Goal: Navigation & Orientation: Find specific page/section

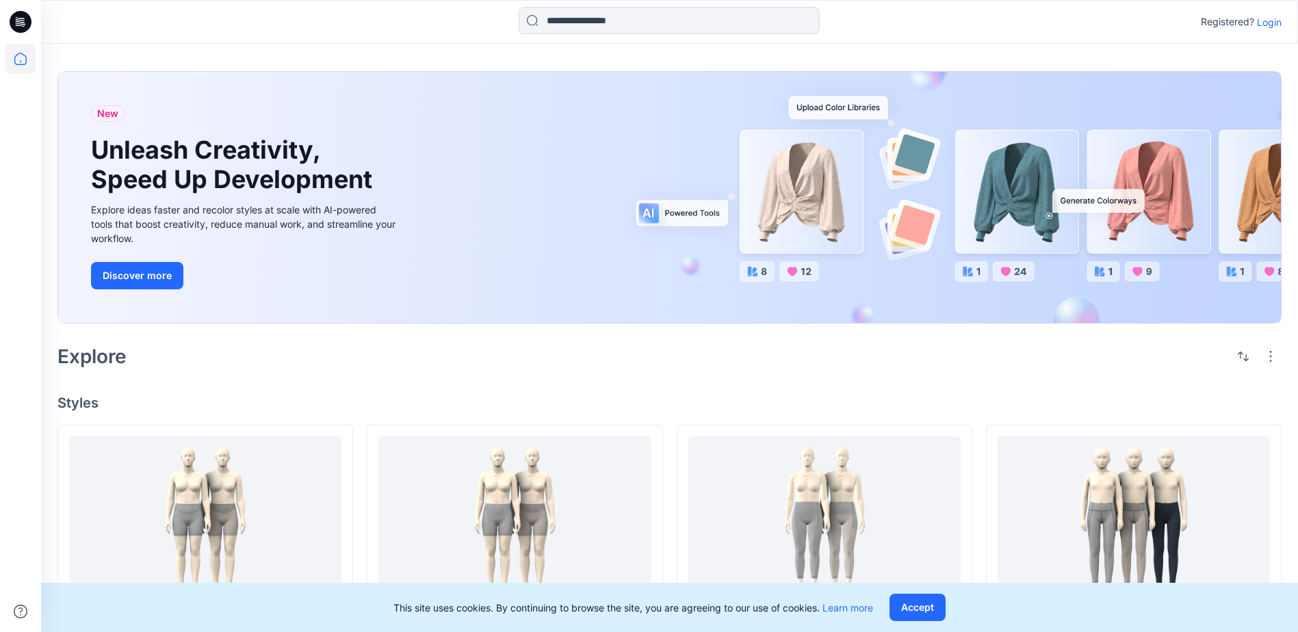
click at [1267, 23] on p "Login" at bounding box center [1269, 22] width 25 height 14
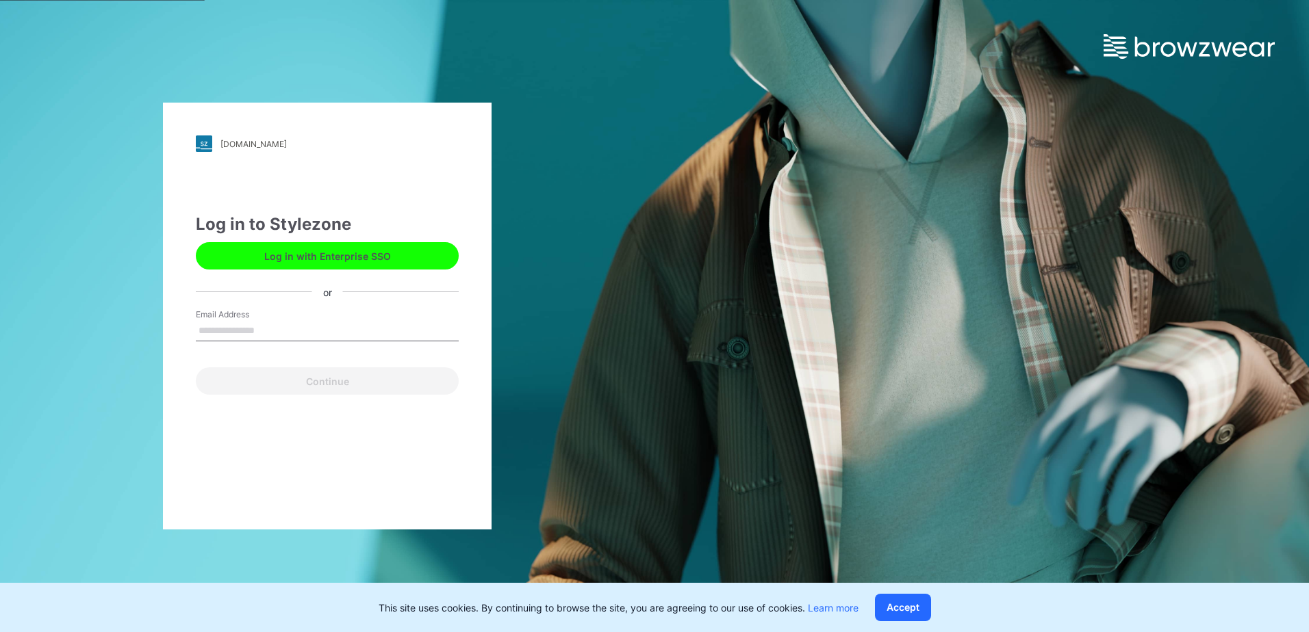
click at [352, 256] on button "Log in with Enterprise SSO" at bounding box center [327, 255] width 263 height 27
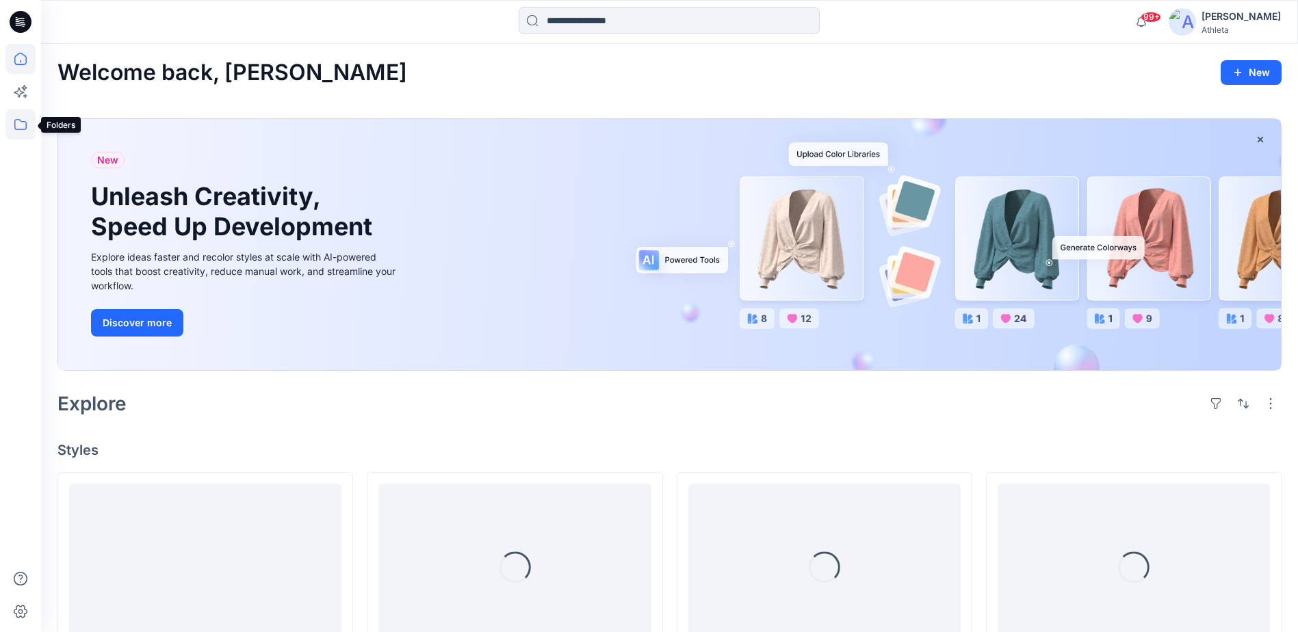
click at [24, 123] on icon at bounding box center [20, 124] width 30 height 30
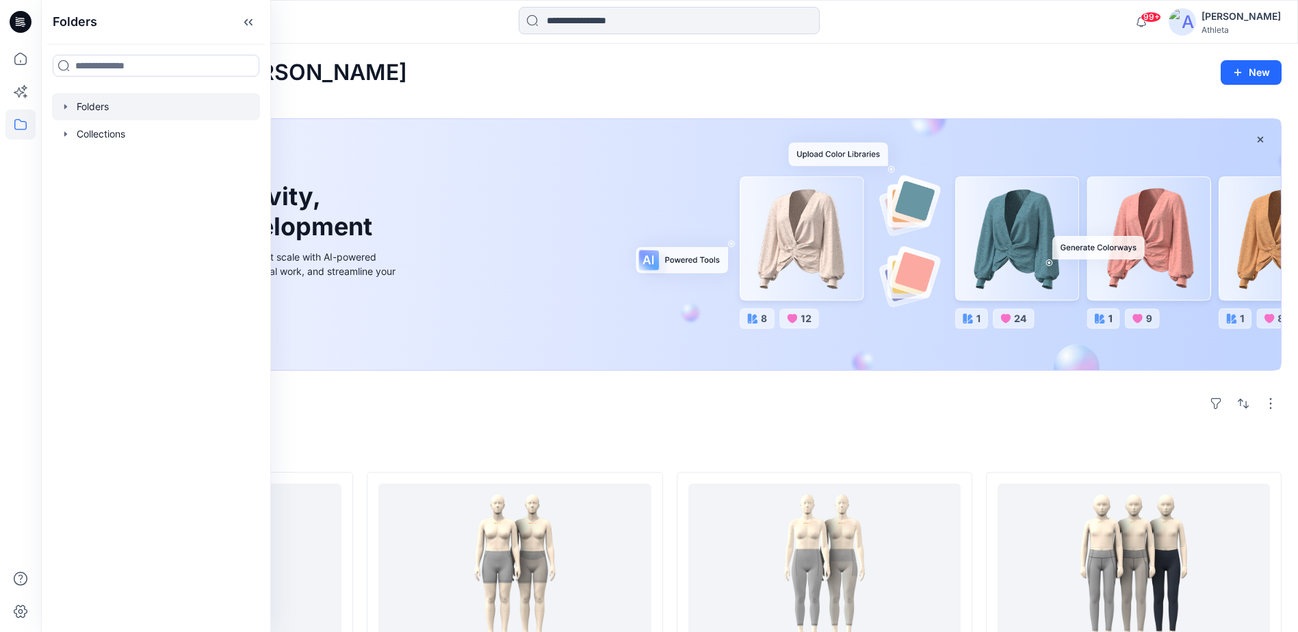
click at [105, 108] on div at bounding box center [156, 106] width 208 height 27
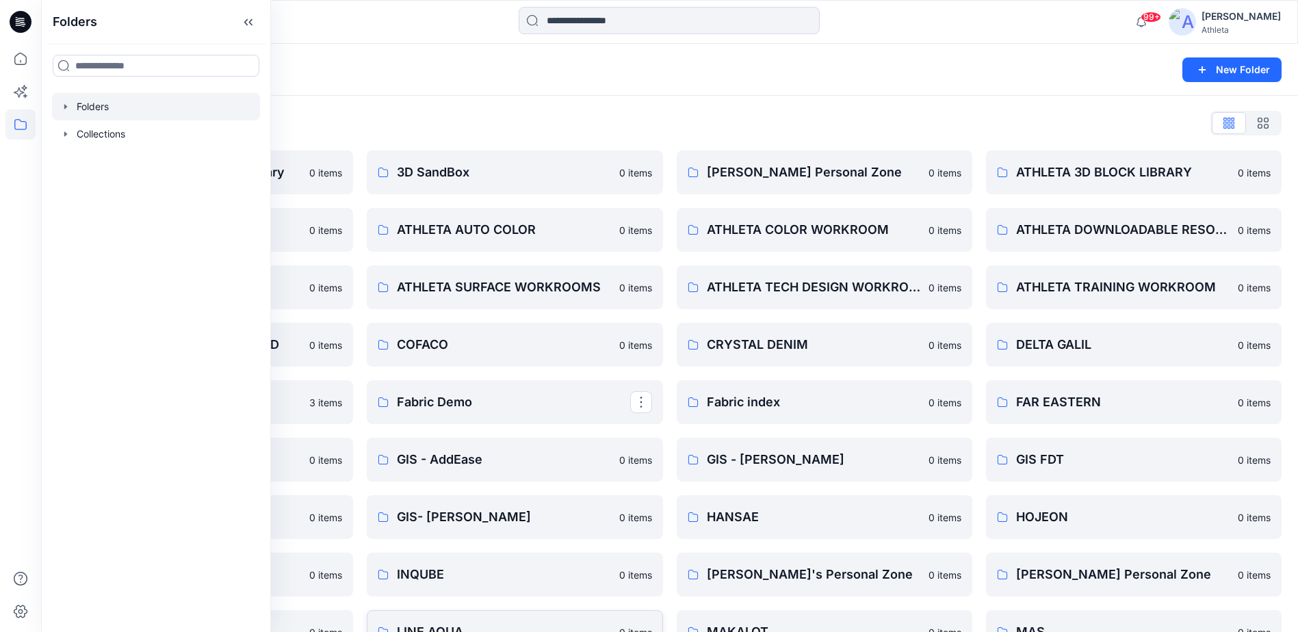
scroll to position [211, 0]
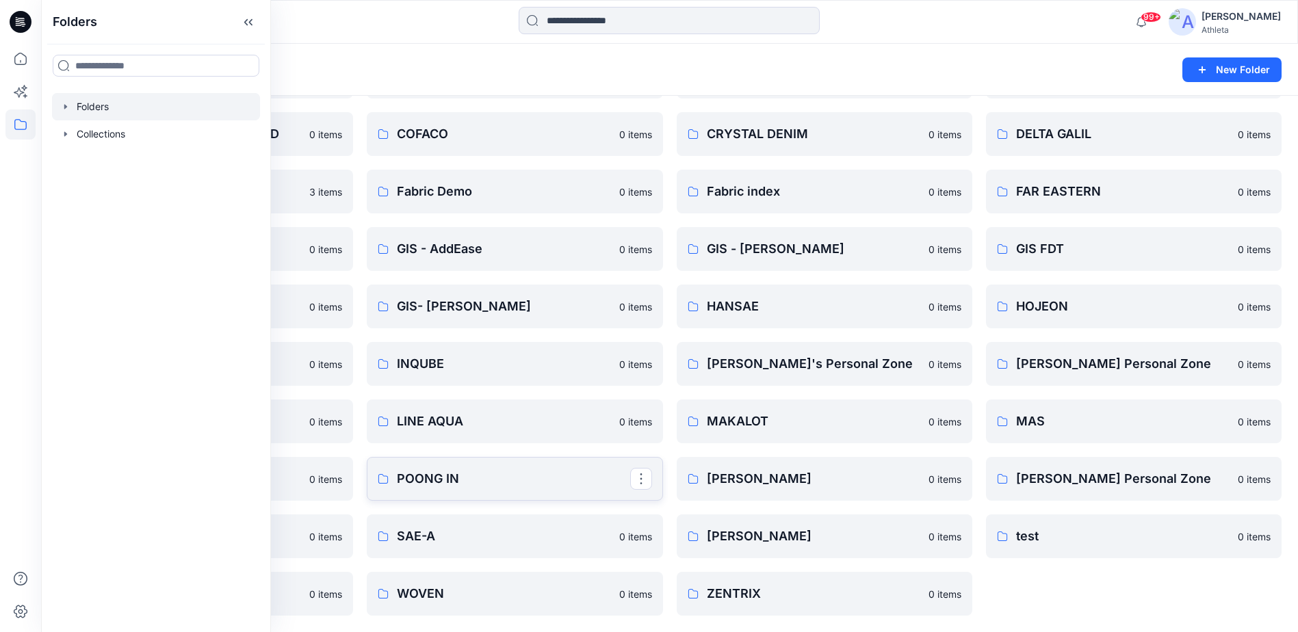
click at [493, 476] on p "POONG IN" at bounding box center [513, 478] width 233 height 19
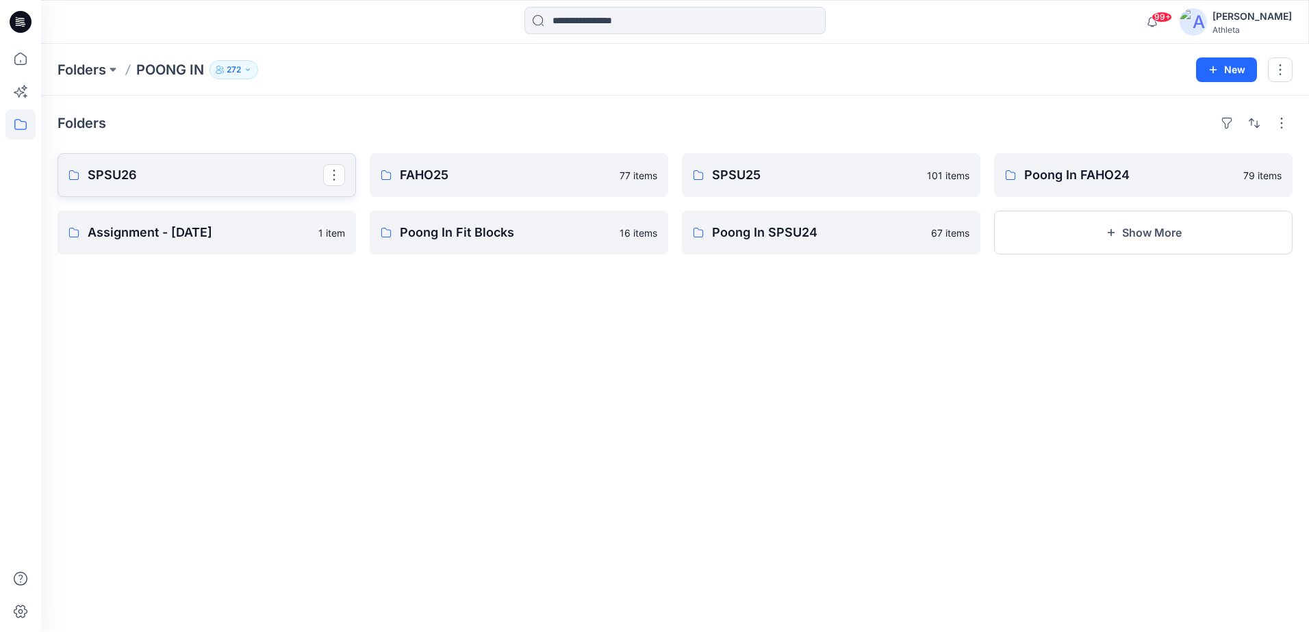
click at [172, 180] on p "SPSU26" at bounding box center [205, 175] width 235 height 19
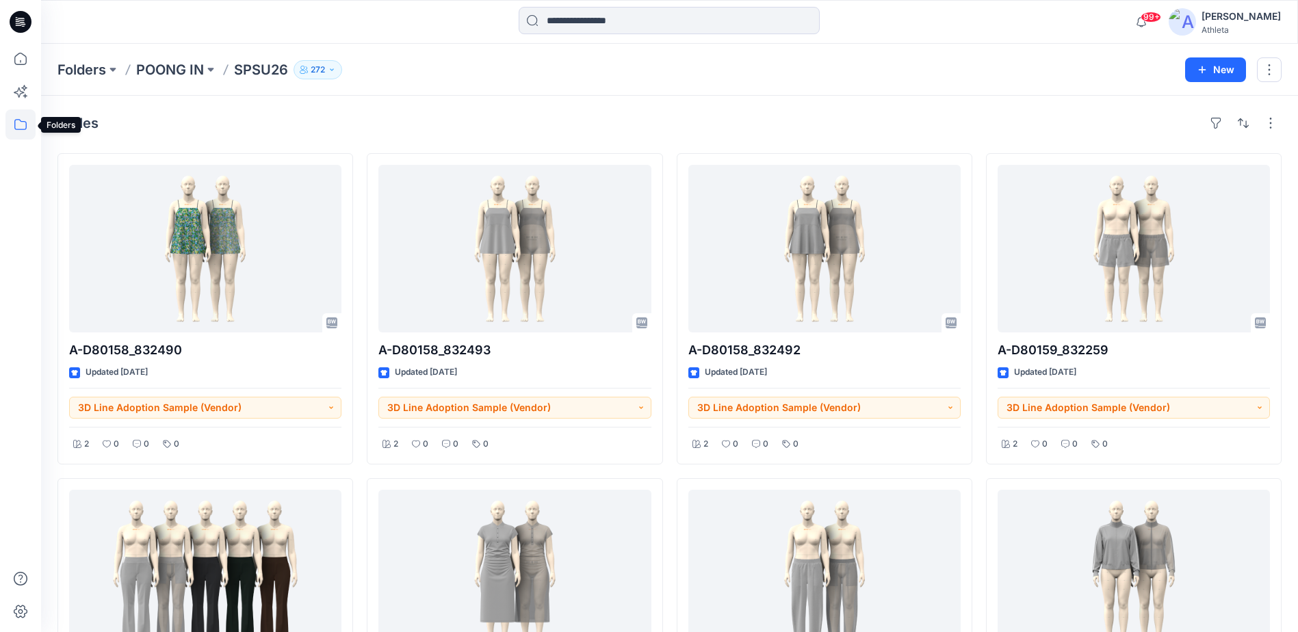
click at [16, 127] on icon at bounding box center [20, 124] width 30 height 30
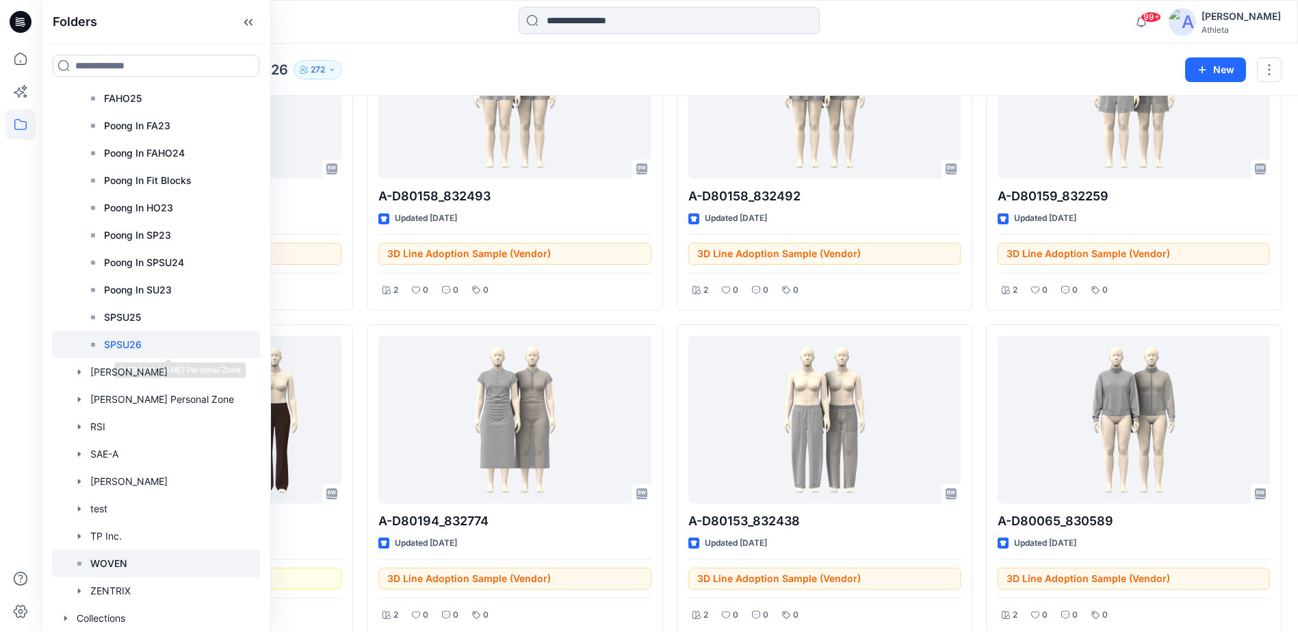
scroll to position [205, 0]
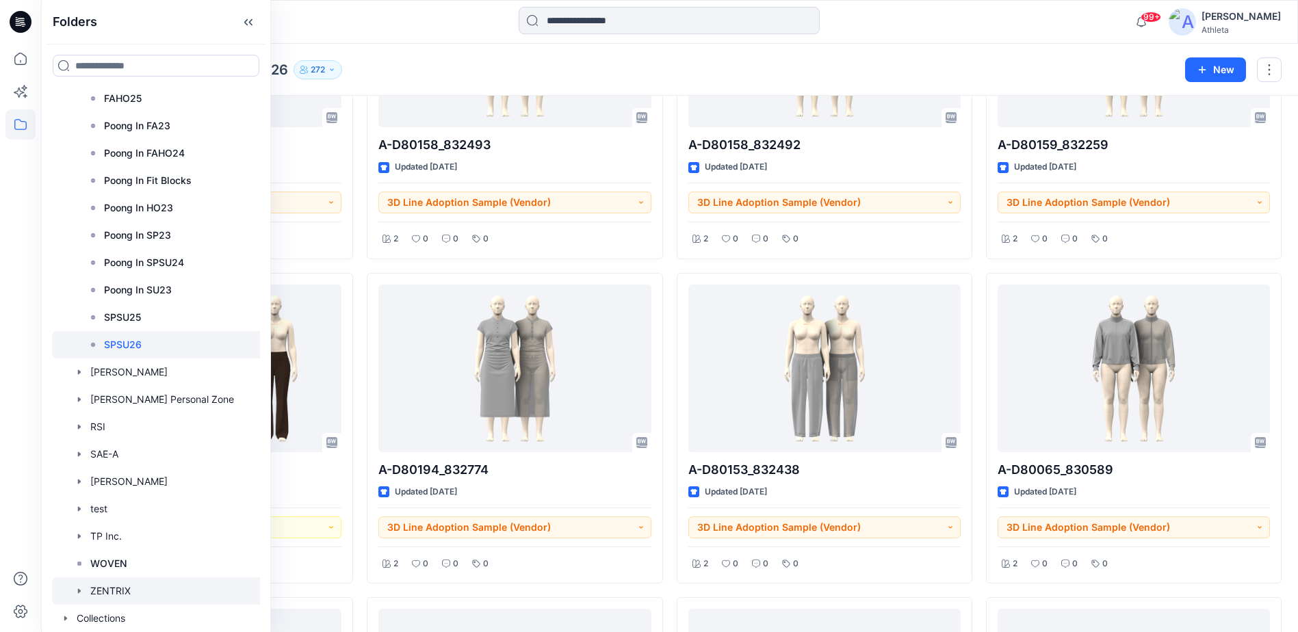
click at [110, 588] on div at bounding box center [167, 591] width 230 height 27
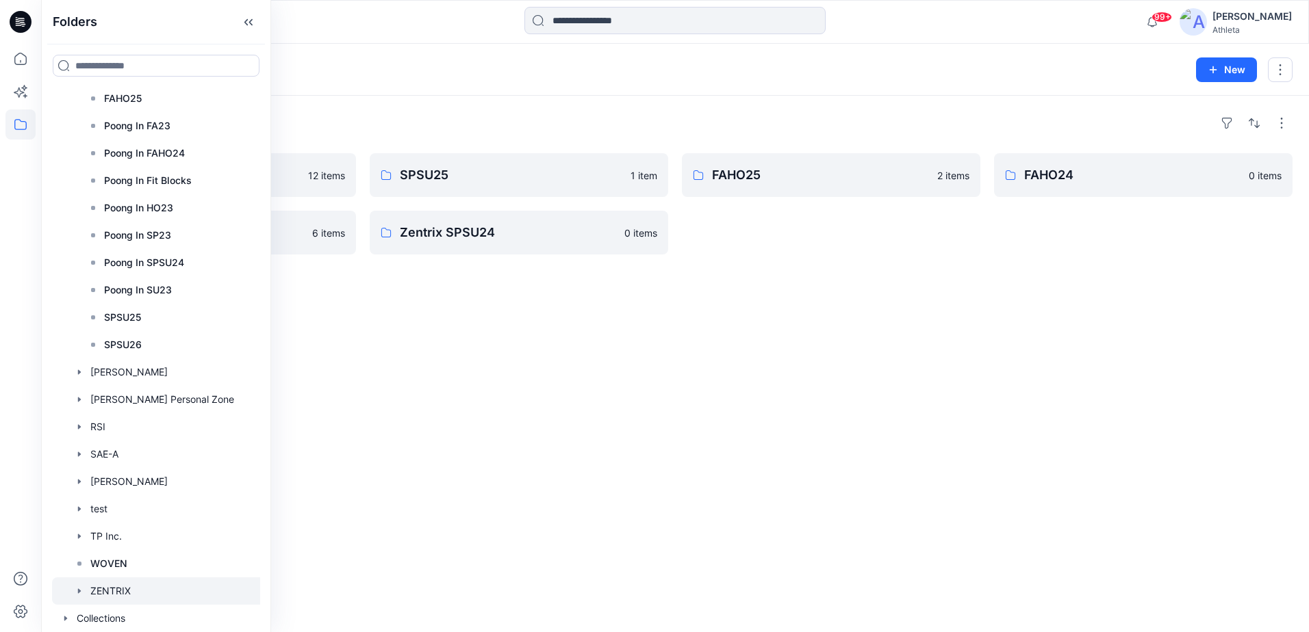
click at [892, 396] on div "Folders SPSU26 12 items Zentrix TEST SAMPLES 6 items SPSU25 1 item Zentrix SPSU…" at bounding box center [674, 364] width 1267 height 537
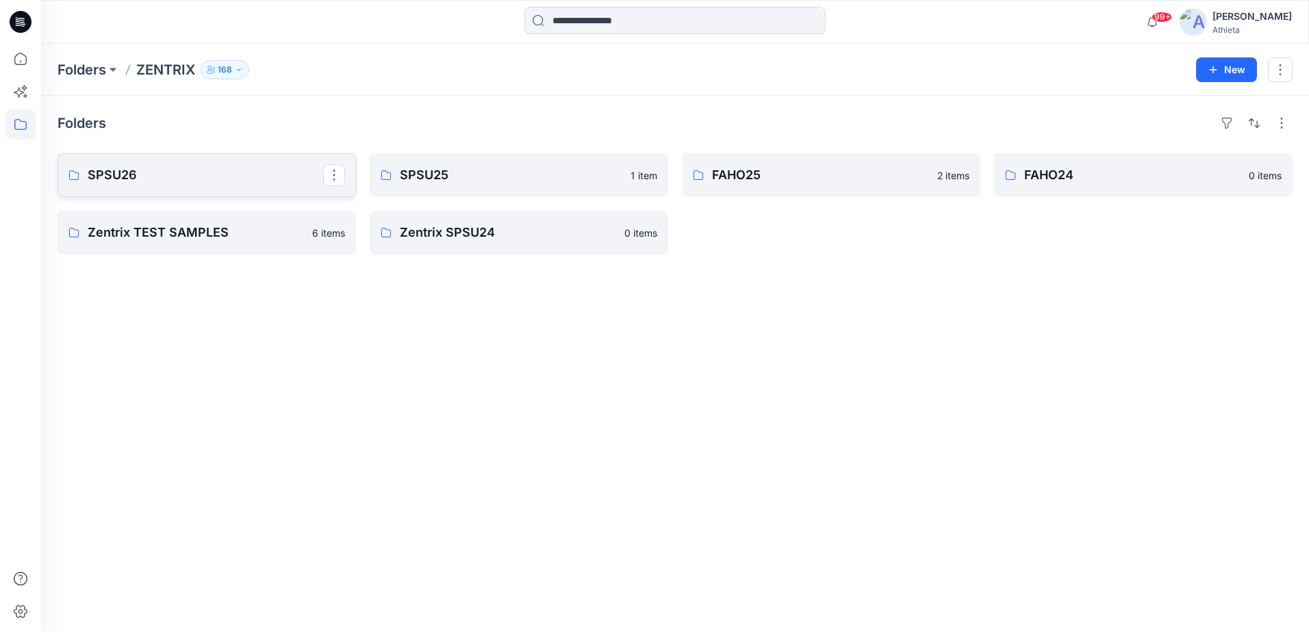
click at [197, 172] on p "SPSU26" at bounding box center [205, 175] width 235 height 19
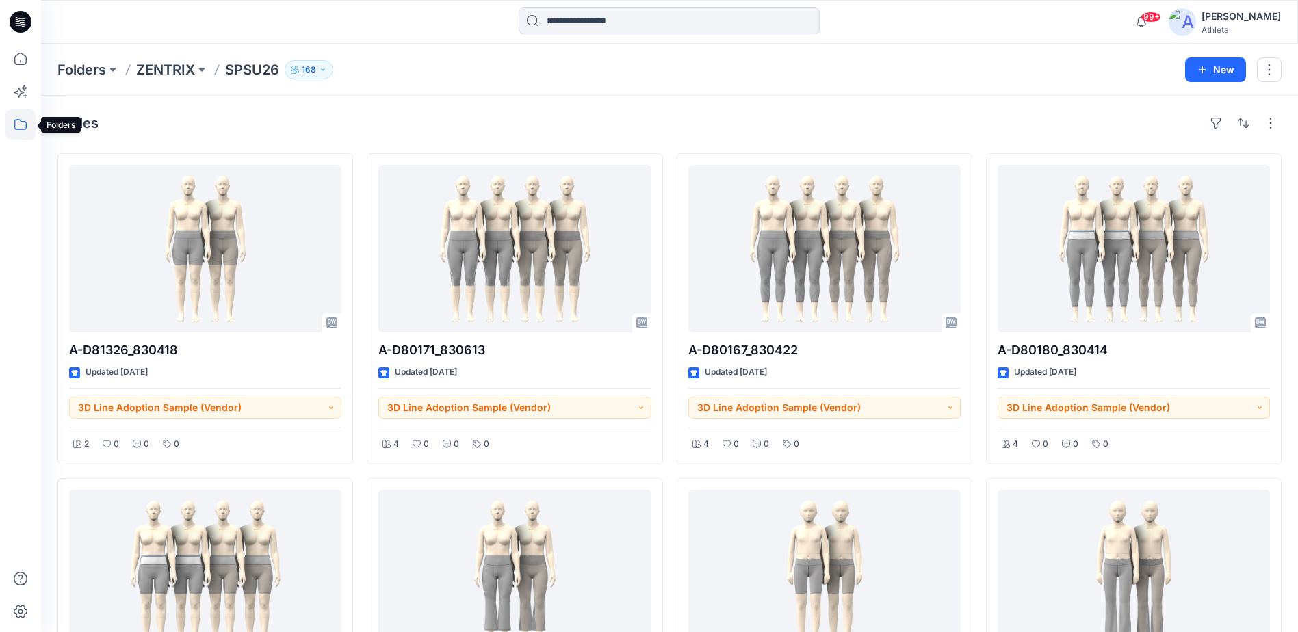
click at [19, 122] on icon at bounding box center [20, 124] width 30 height 30
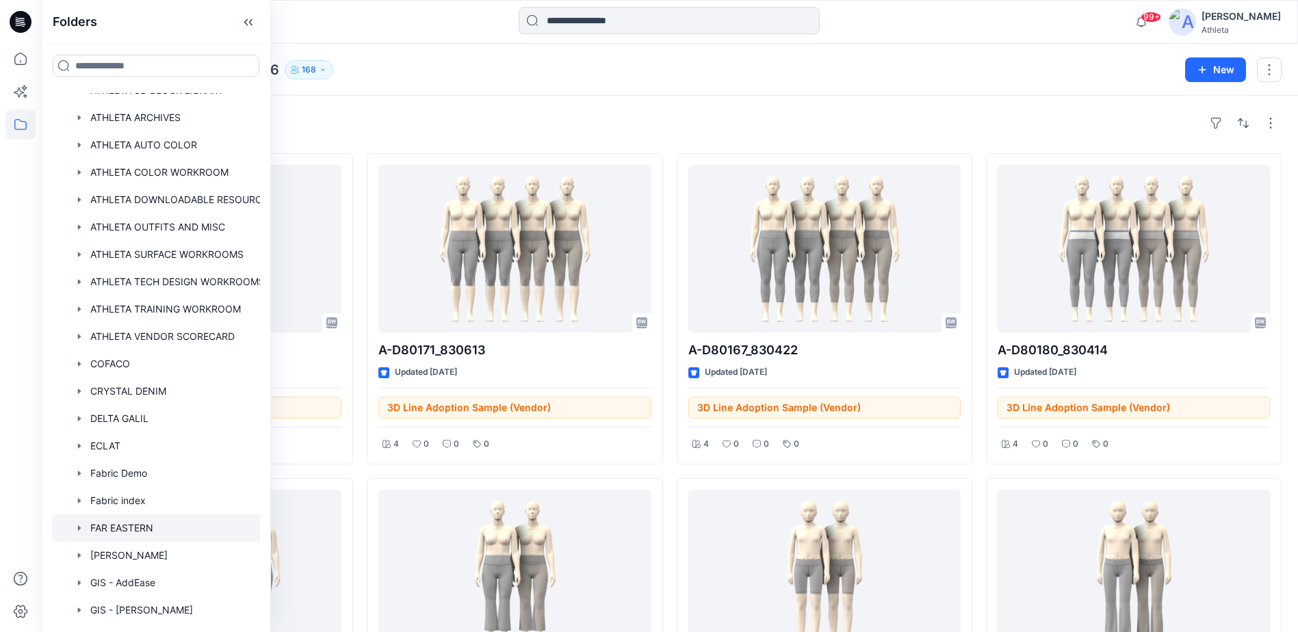
scroll to position [274, 0]
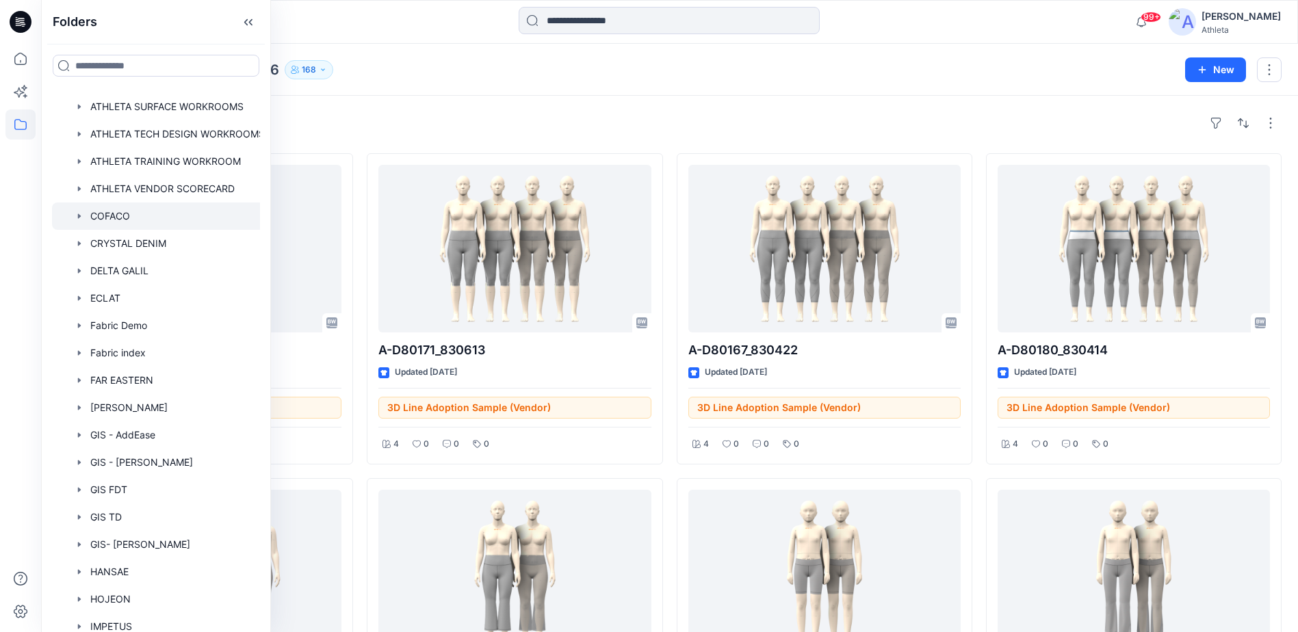
click at [106, 217] on div at bounding box center [167, 216] width 230 height 27
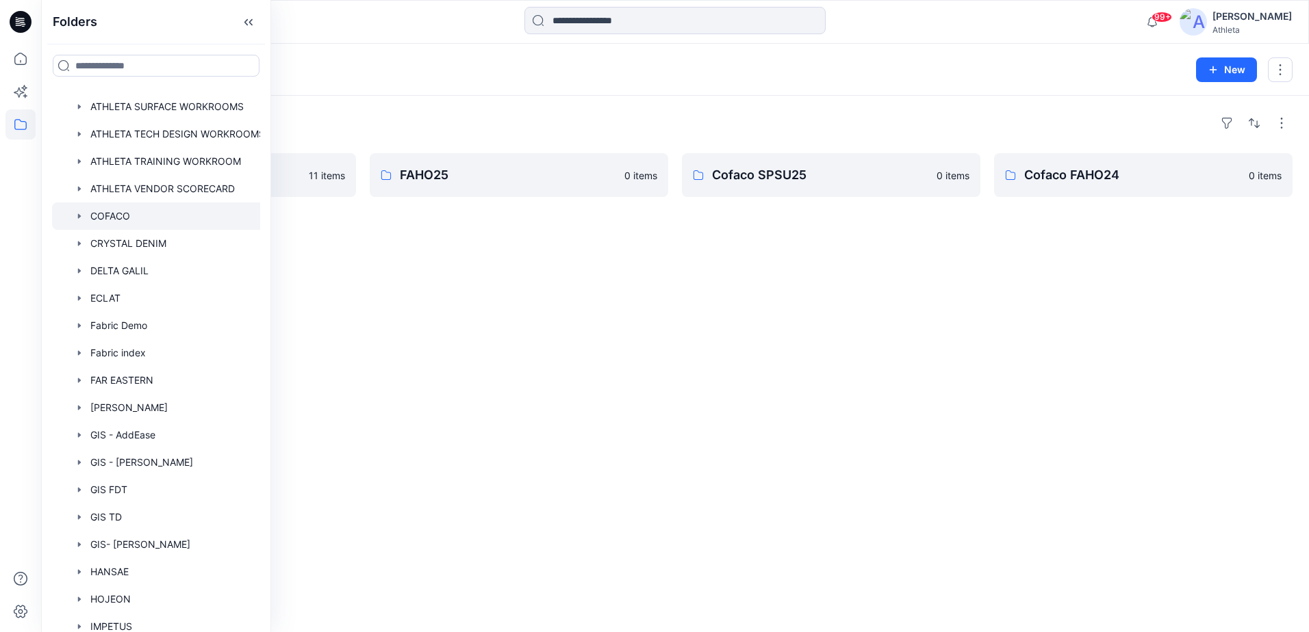
click at [810, 330] on div "Folders SPSU26 11 items FAHO25 0 items Cofaco SPSU25 0 items Cofaco FAHO24 0 it…" at bounding box center [674, 364] width 1267 height 537
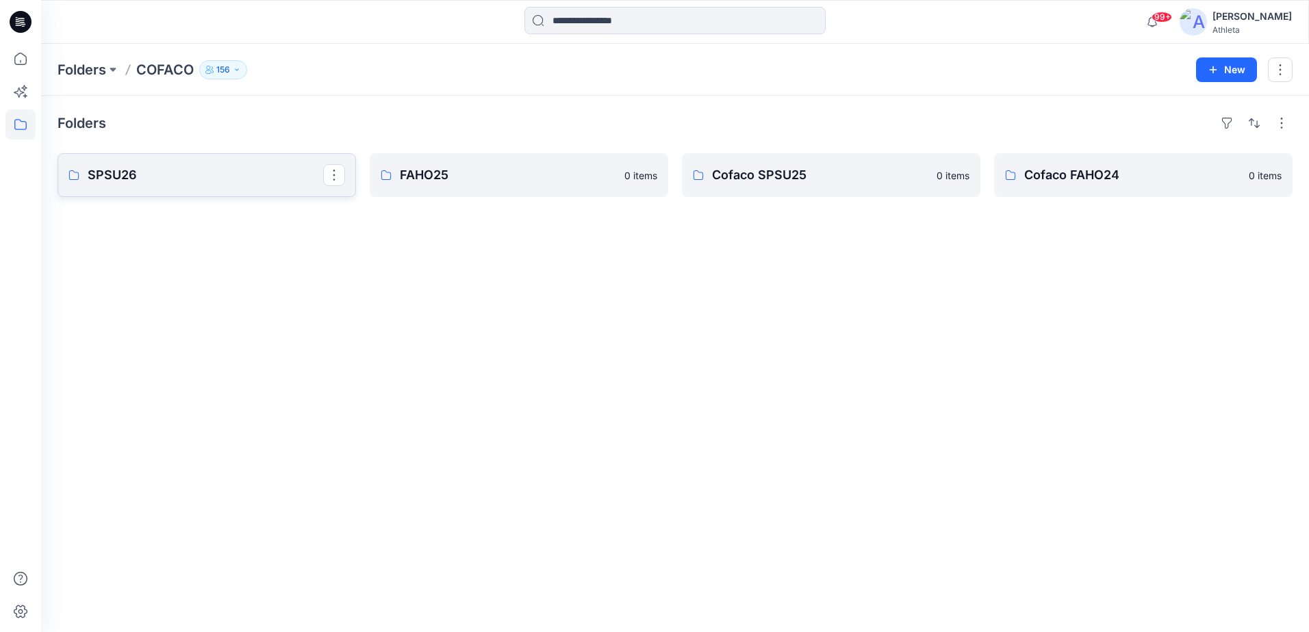
click at [200, 180] on p "SPSU26" at bounding box center [205, 175] width 235 height 19
click at [214, 173] on p "SPSU26" at bounding box center [205, 175] width 235 height 19
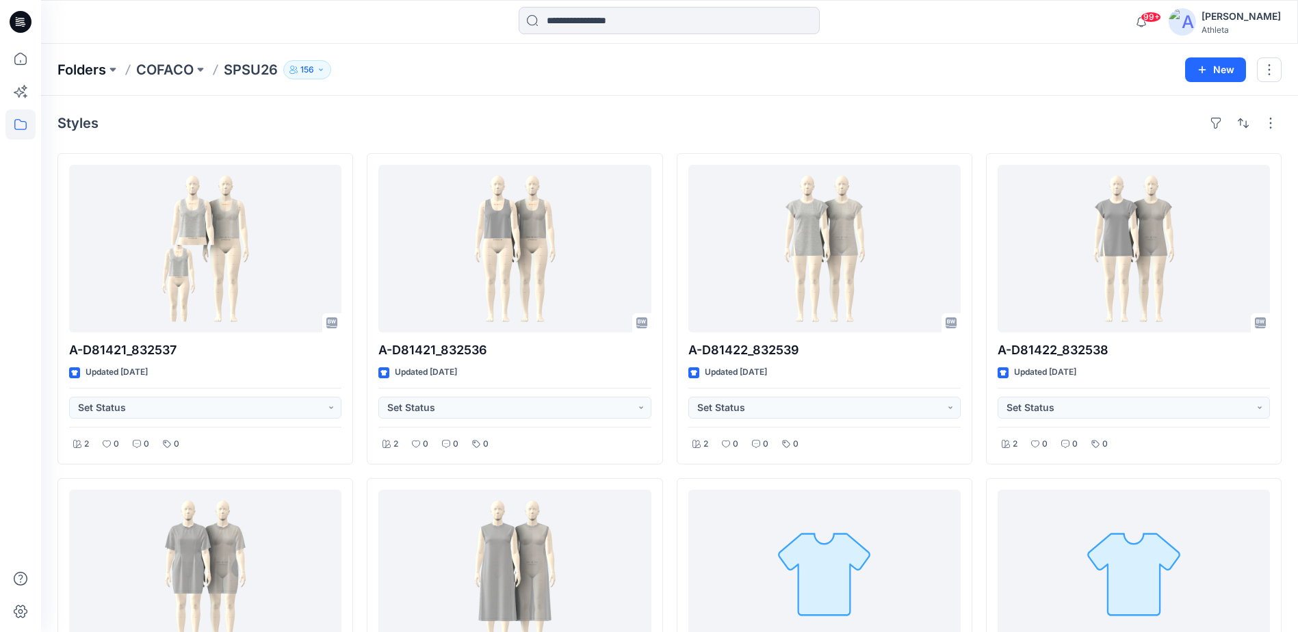
click at [87, 68] on p "Folders" at bounding box center [81, 69] width 49 height 19
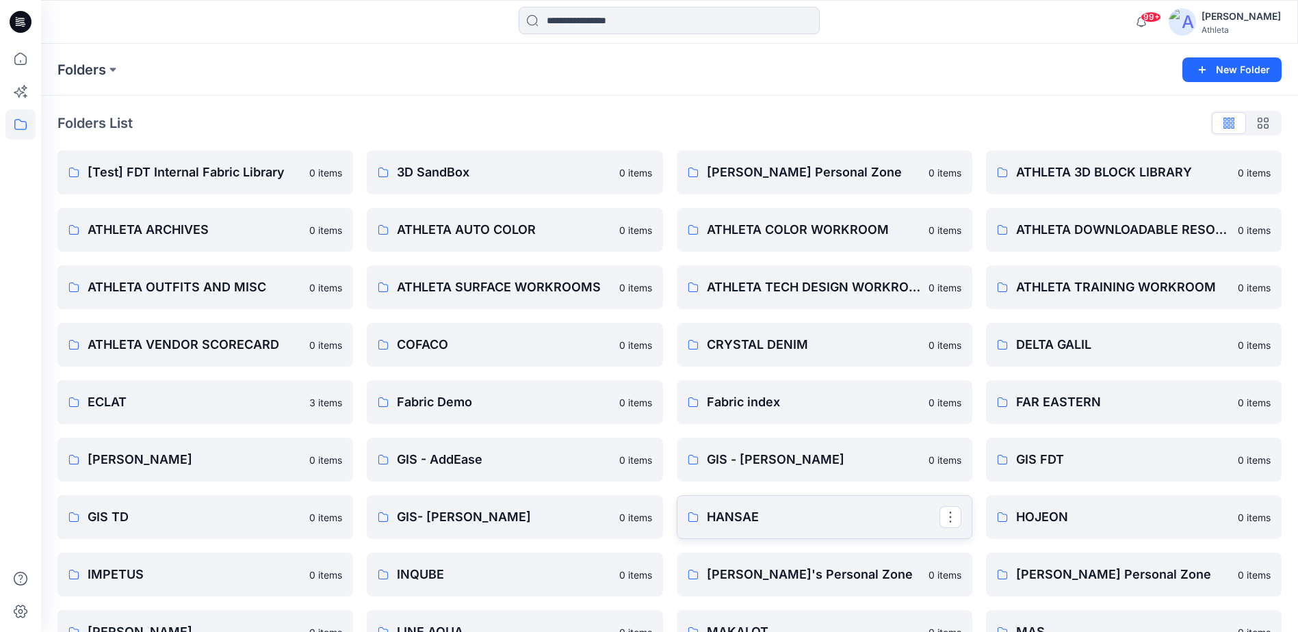
click at [770, 518] on p "HANSAE" at bounding box center [823, 517] width 233 height 19
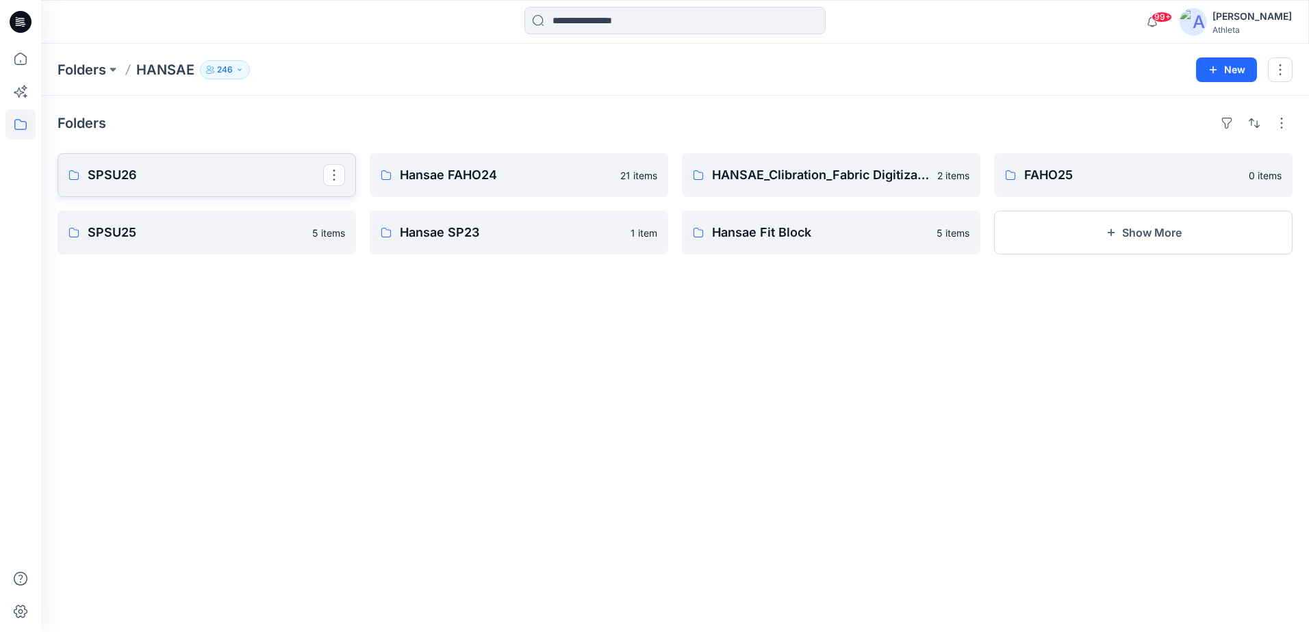
click at [250, 166] on p "SPSU26" at bounding box center [205, 175] width 235 height 19
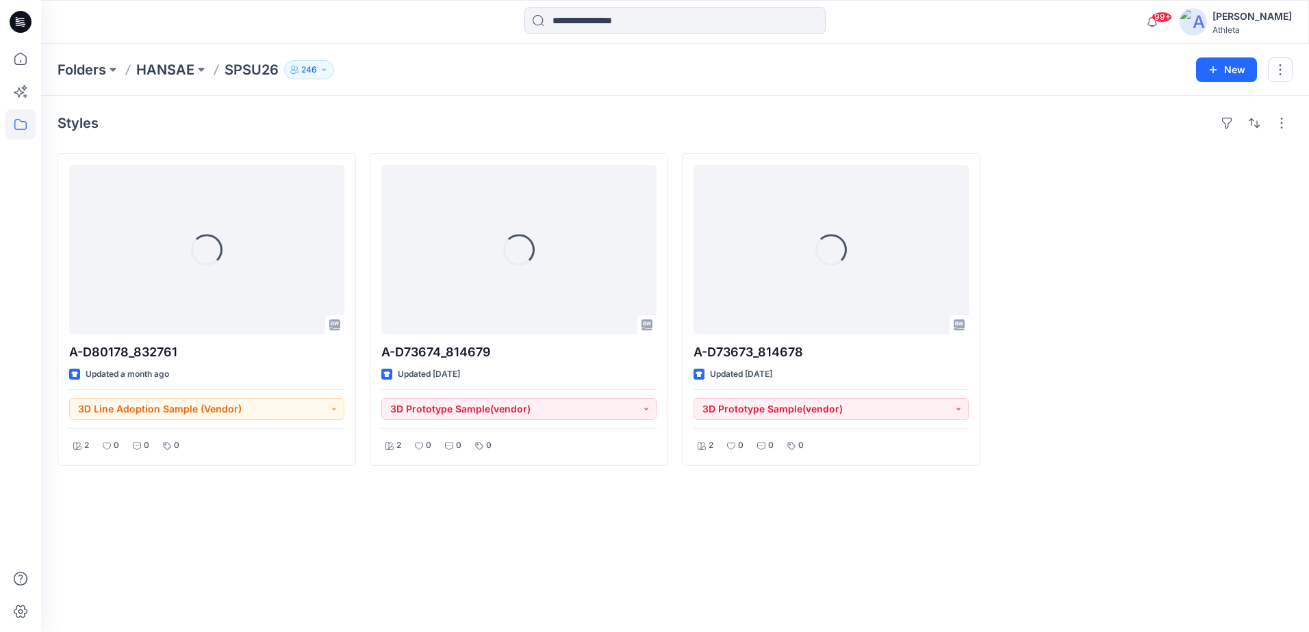
click at [1085, 528] on div "Styles Loading... A-D80178_832761 Updated a month ago 3D Line Adoption Sample (…" at bounding box center [674, 364] width 1267 height 537
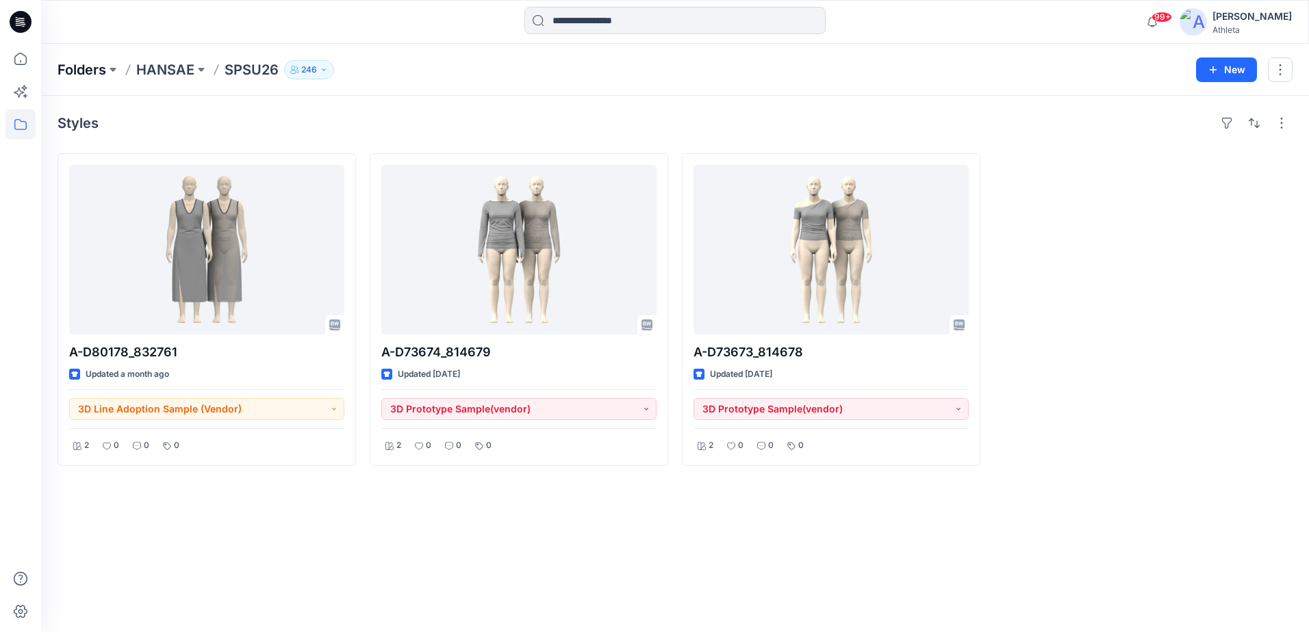
click at [78, 64] on p "Folders" at bounding box center [81, 69] width 49 height 19
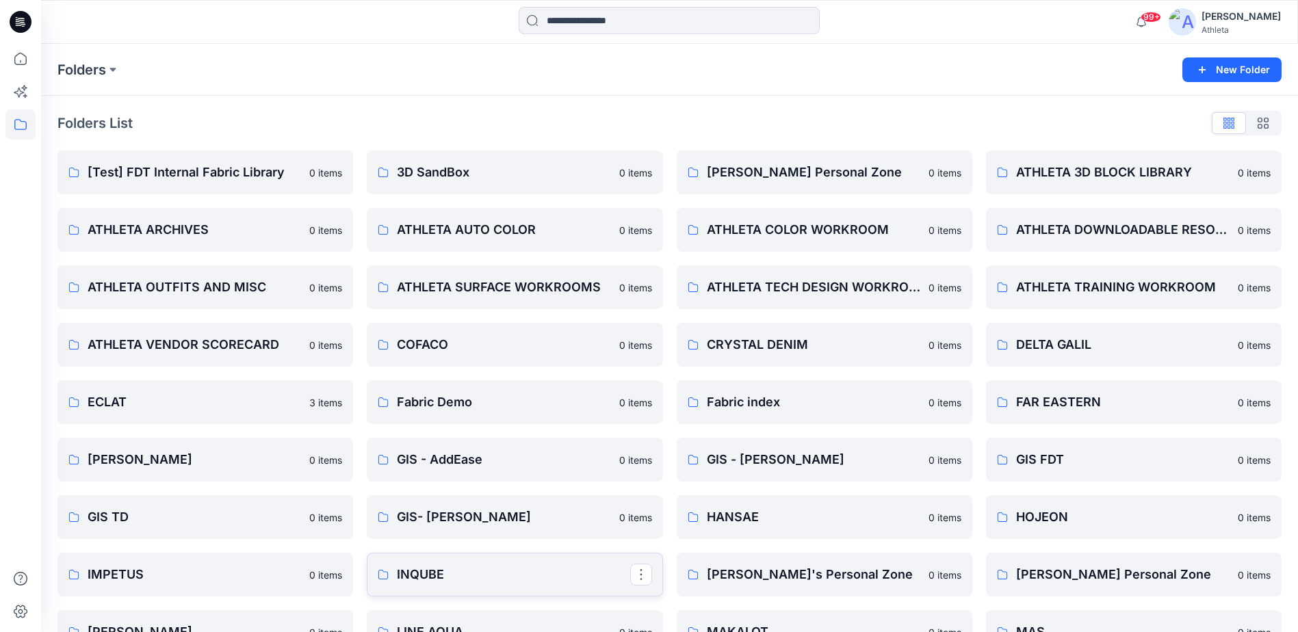
click at [505, 569] on p "INQUBE" at bounding box center [513, 574] width 233 height 19
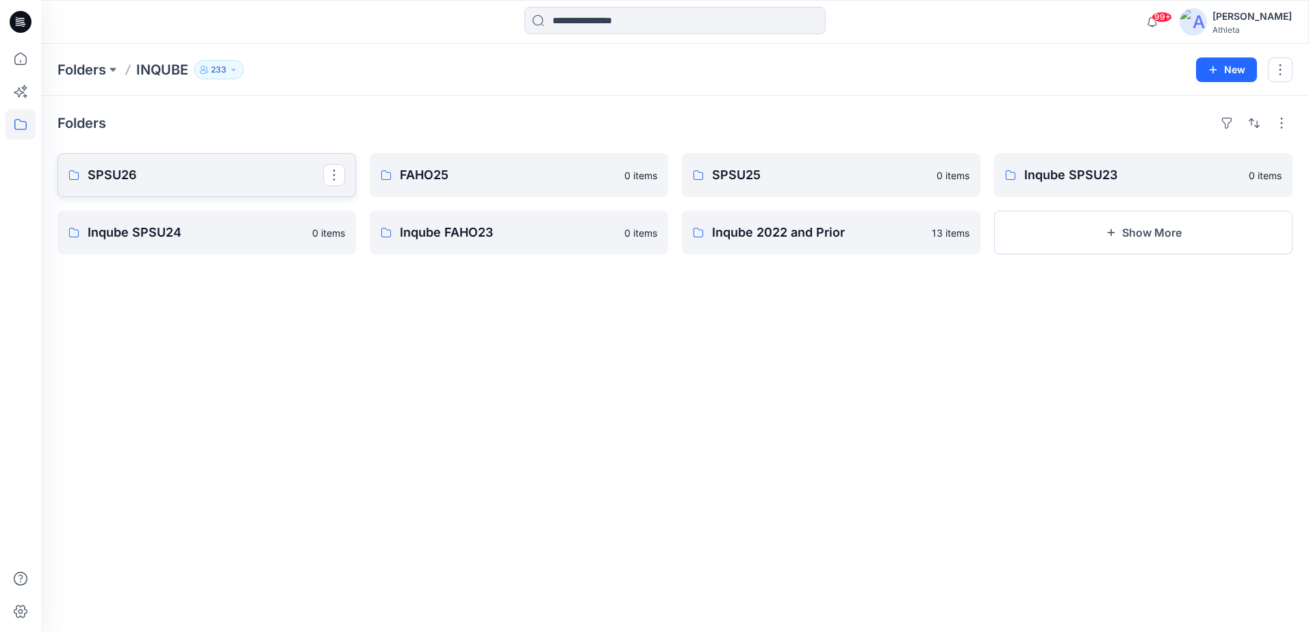
click at [240, 179] on p "SPSU26" at bounding box center [205, 175] width 235 height 19
